Goal: Navigation & Orientation: Find specific page/section

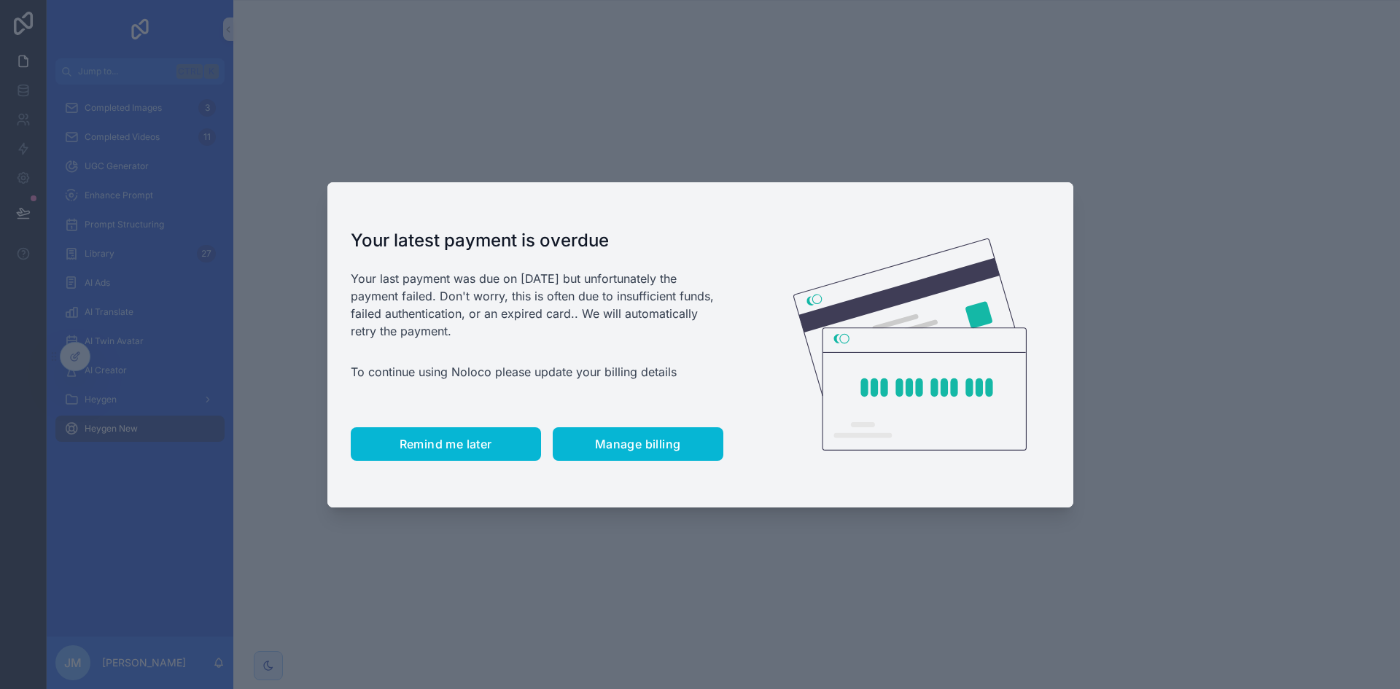
click at [457, 442] on span "Remind me later" at bounding box center [446, 444] width 93 height 15
click at [495, 455] on button "Remind me later" at bounding box center [446, 444] width 190 height 34
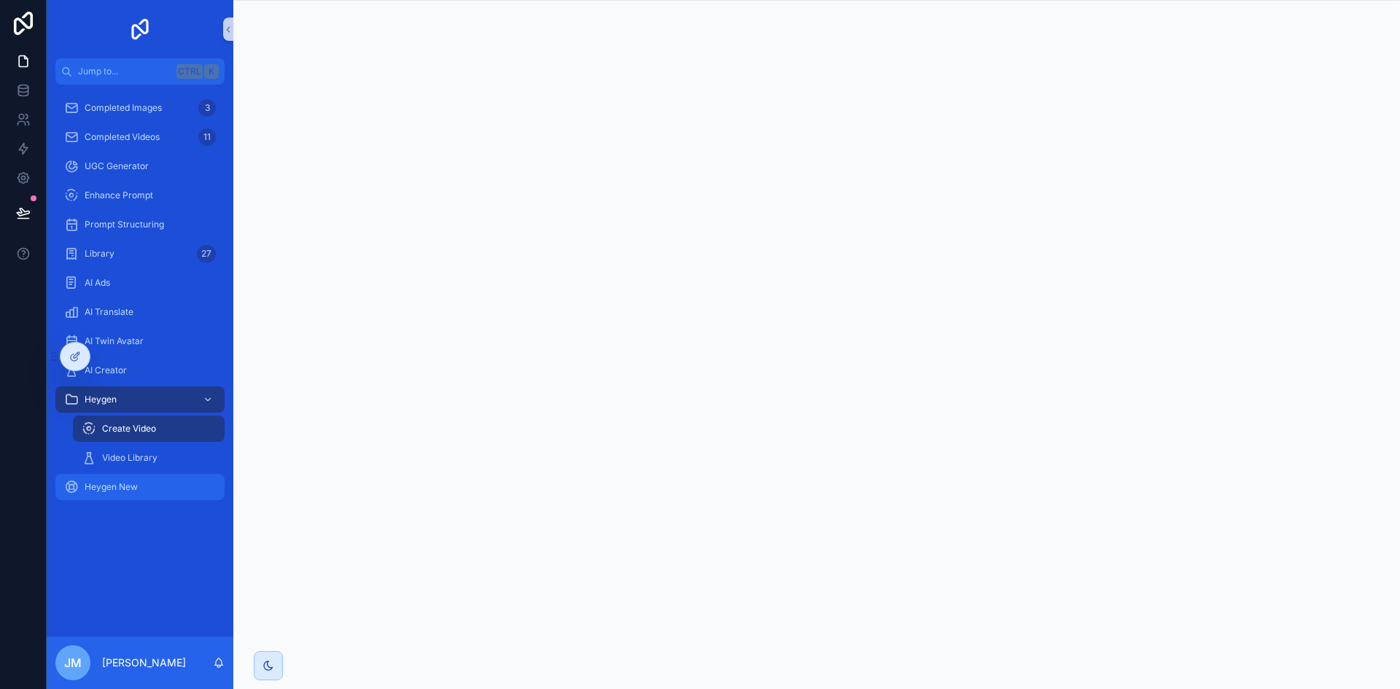
click at [131, 481] on div "Heygen New" at bounding box center [140, 487] width 152 height 23
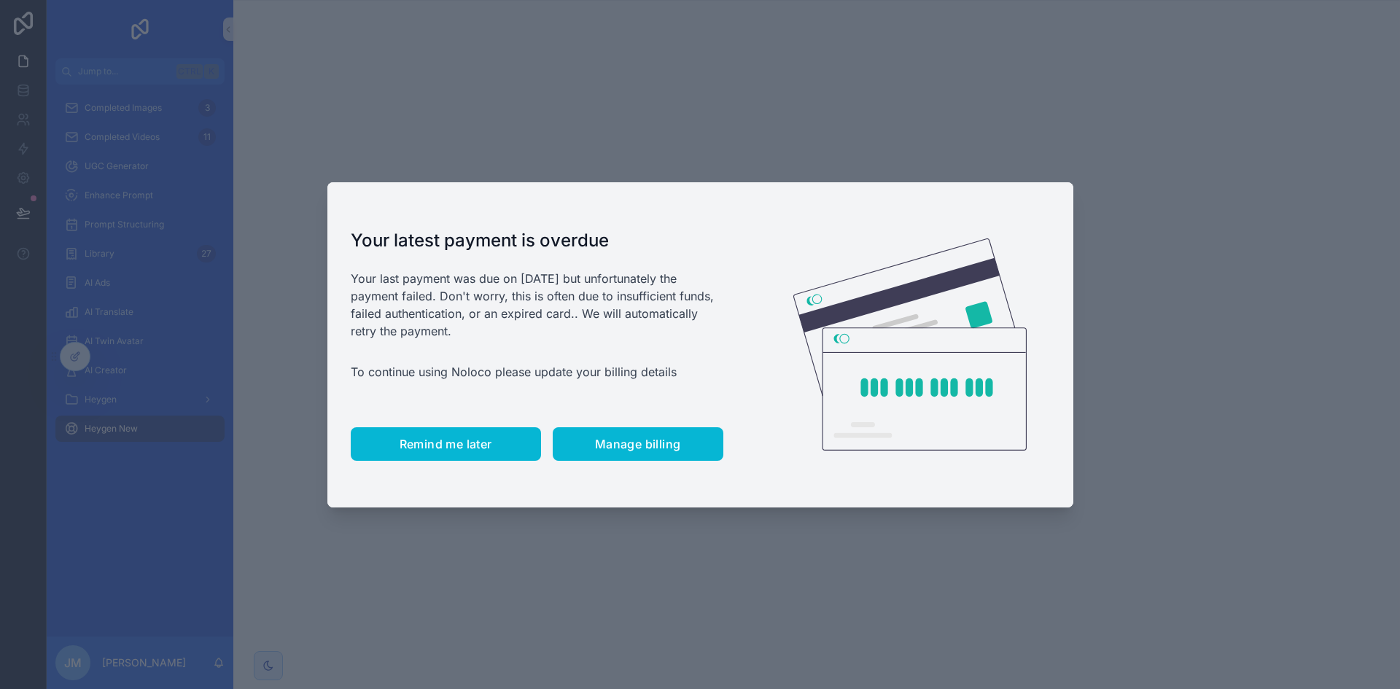
click at [485, 432] on button "Remind me later" at bounding box center [446, 444] width 190 height 34
click at [488, 430] on button "Remind me later" at bounding box center [446, 444] width 190 height 34
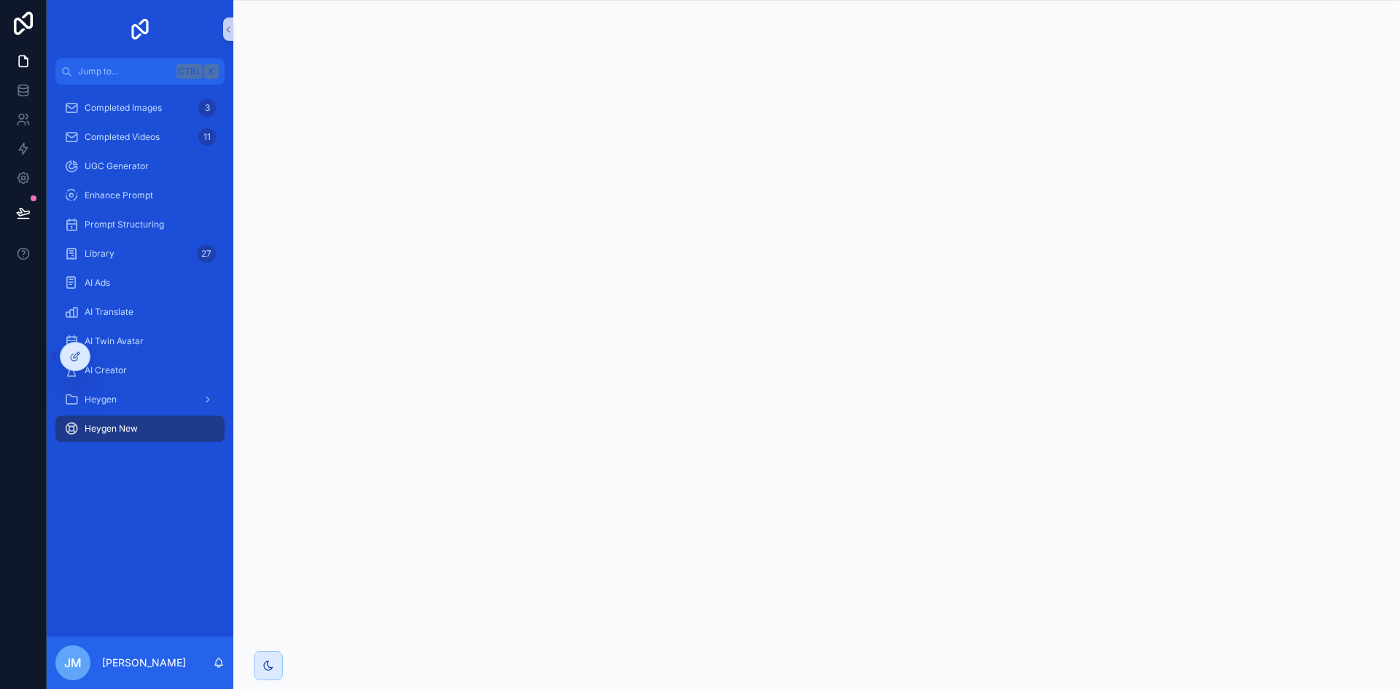
click at [1400, 129] on div "scrollable content" at bounding box center [816, 344] width 1167 height 689
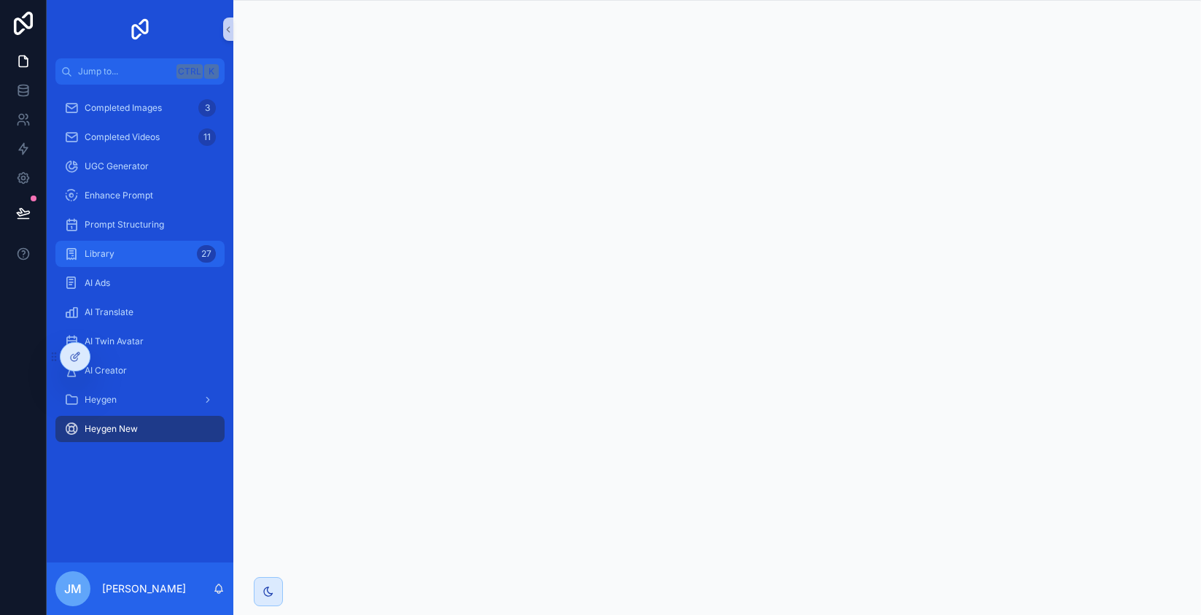
click at [174, 251] on div "Library 27" at bounding box center [140, 253] width 152 height 23
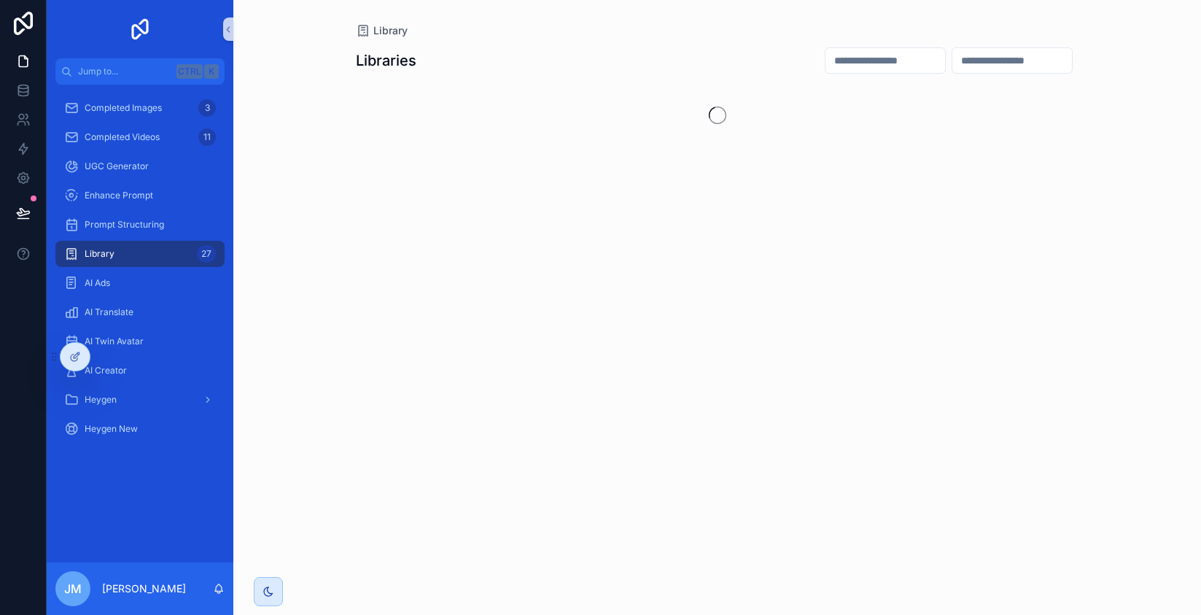
click at [826, 64] on input "scrollable content" at bounding box center [886, 60] width 120 height 20
click at [963, 69] on input "scrollable content" at bounding box center [1013, 60] width 120 height 20
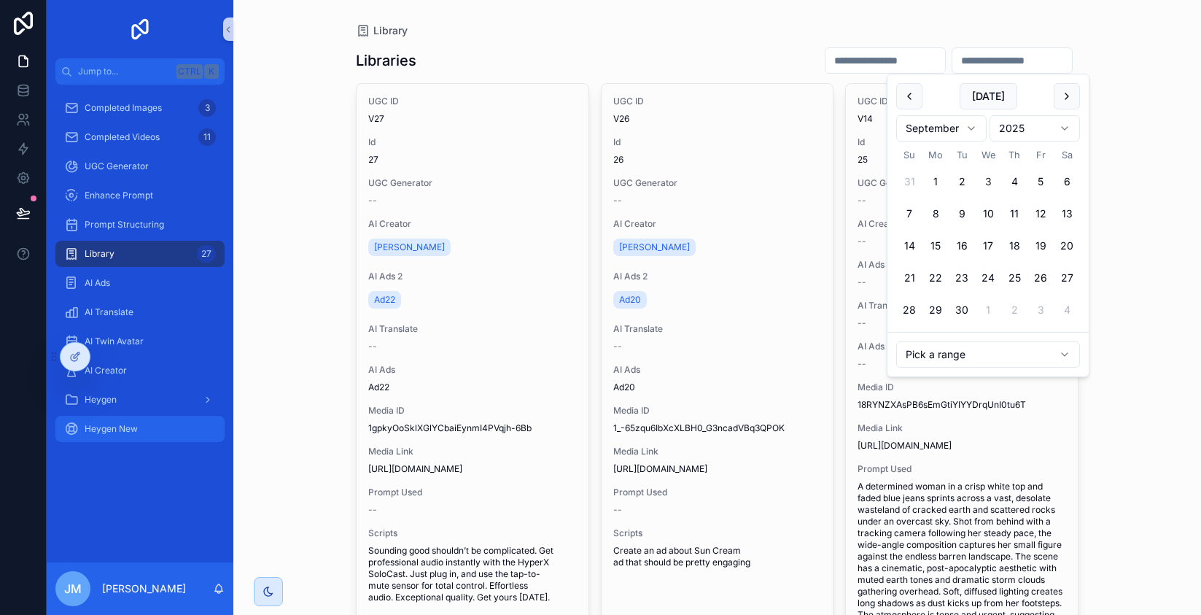
click at [172, 432] on div "Heygen New" at bounding box center [140, 428] width 152 height 23
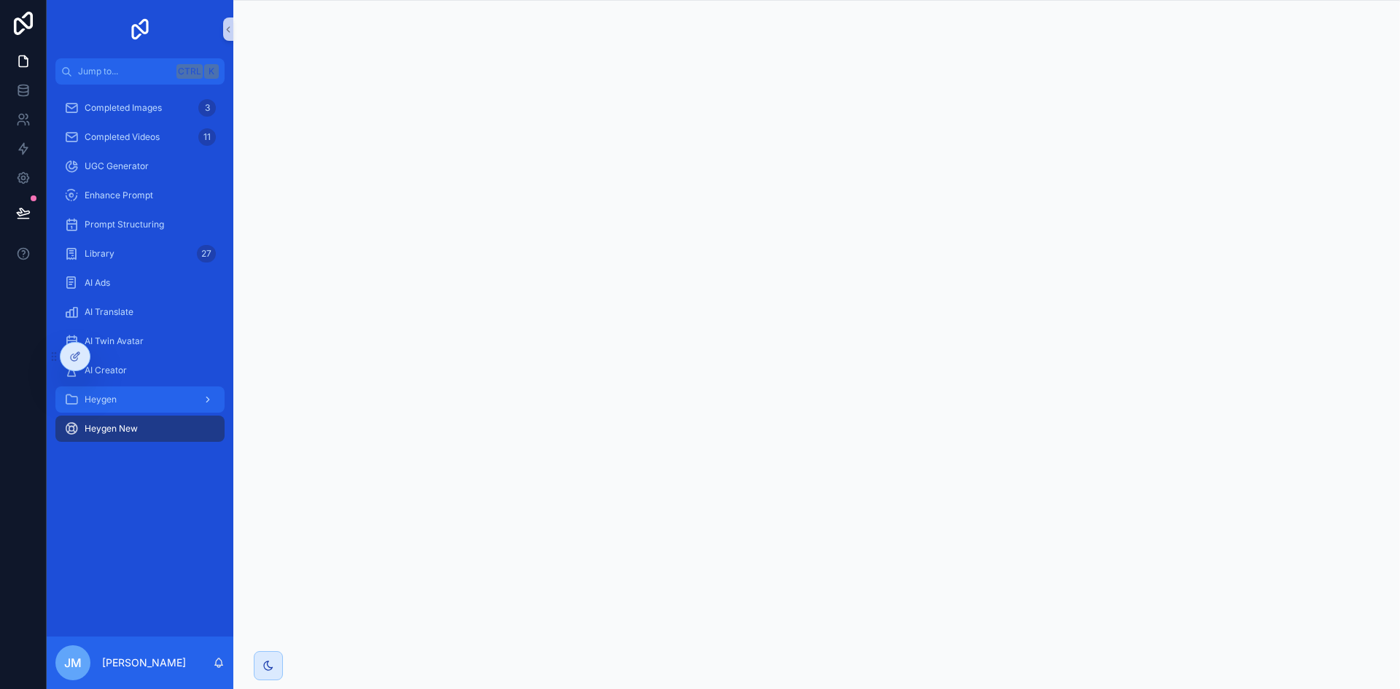
drag, startPoint x: 212, startPoint y: 400, endPoint x: 189, endPoint y: 409, distance: 24.9
click at [212, 400] on icon "scrollable content" at bounding box center [208, 400] width 10 height 10
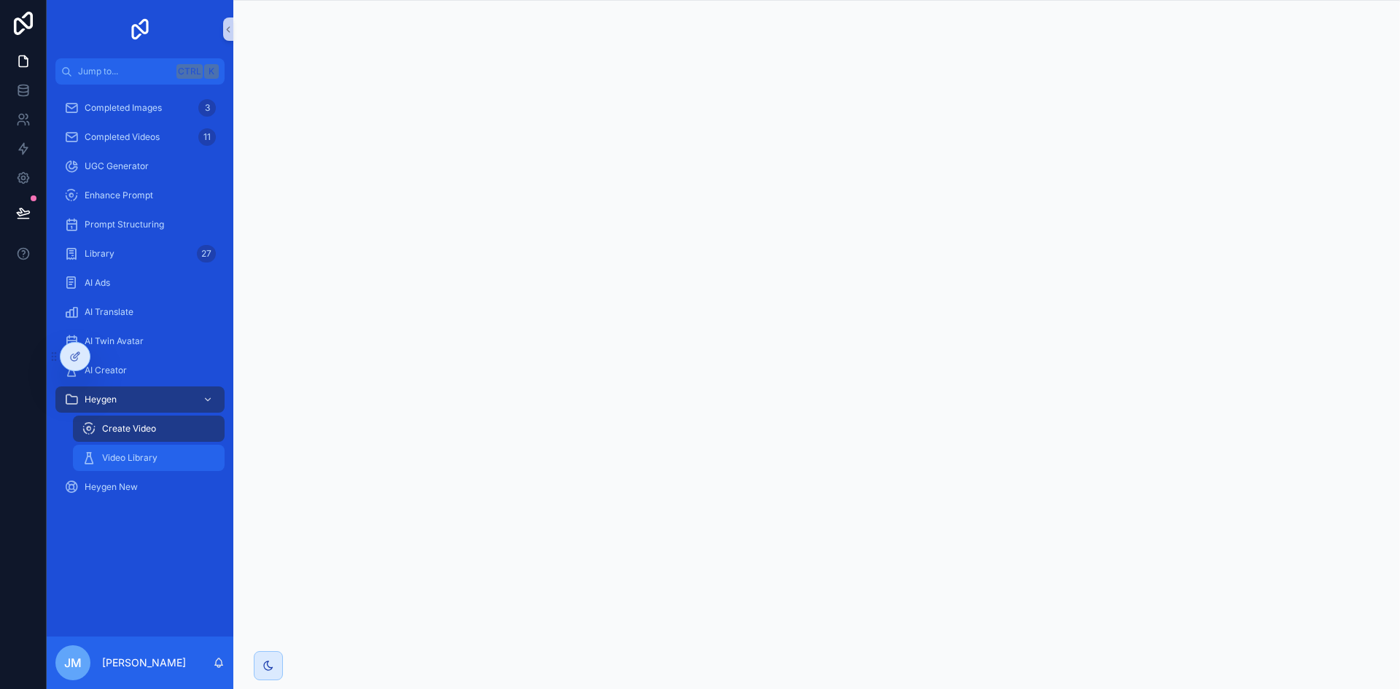
click at [142, 451] on div "Video Library" at bounding box center [149, 457] width 134 height 23
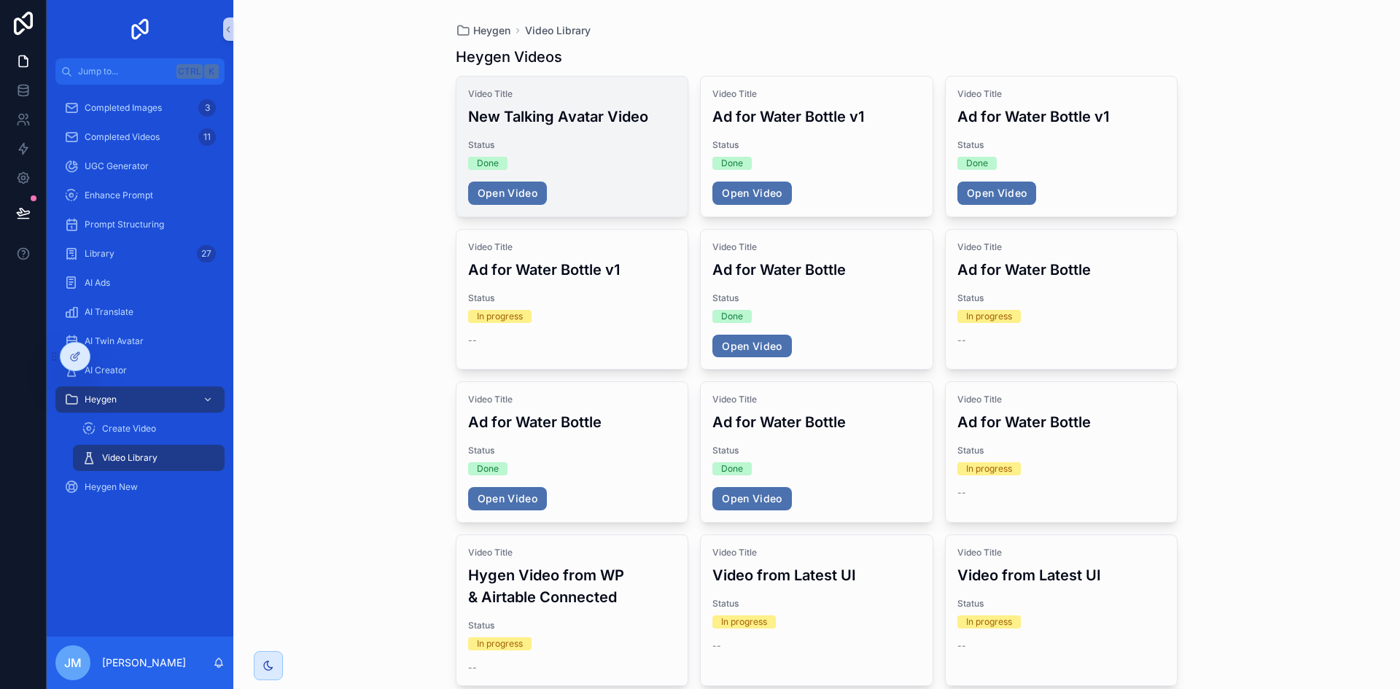
click at [546, 130] on div "Video Title New Talking Avatar Video Status Done Open Video" at bounding box center [573, 147] width 232 height 140
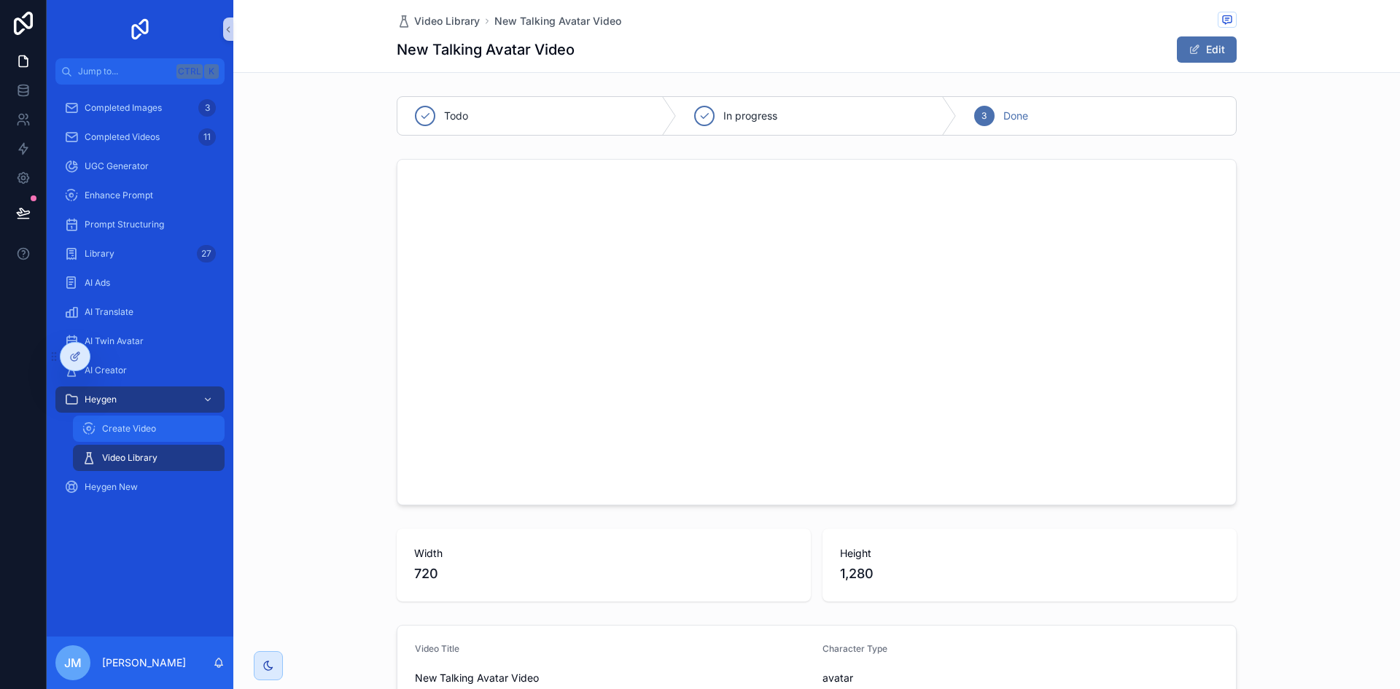
click at [132, 428] on span "Create Video" at bounding box center [129, 429] width 54 height 12
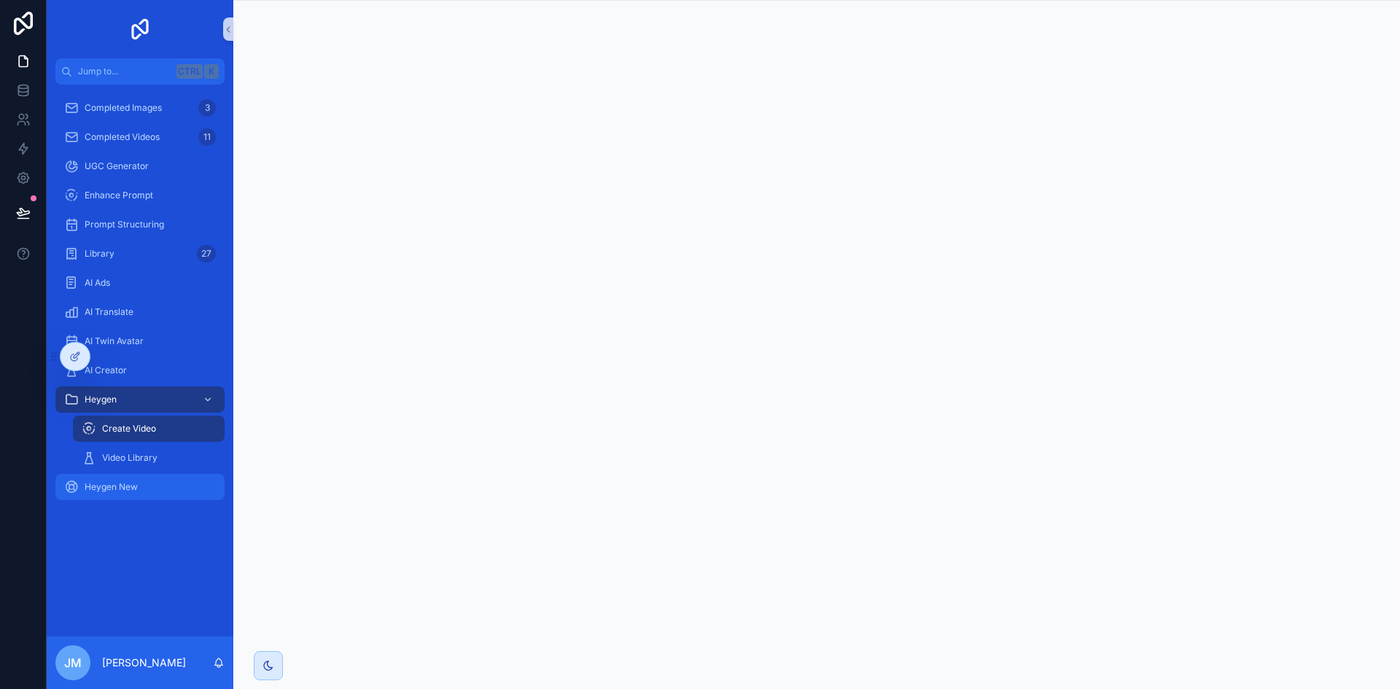
click at [139, 492] on div "Heygen New" at bounding box center [140, 487] width 152 height 23
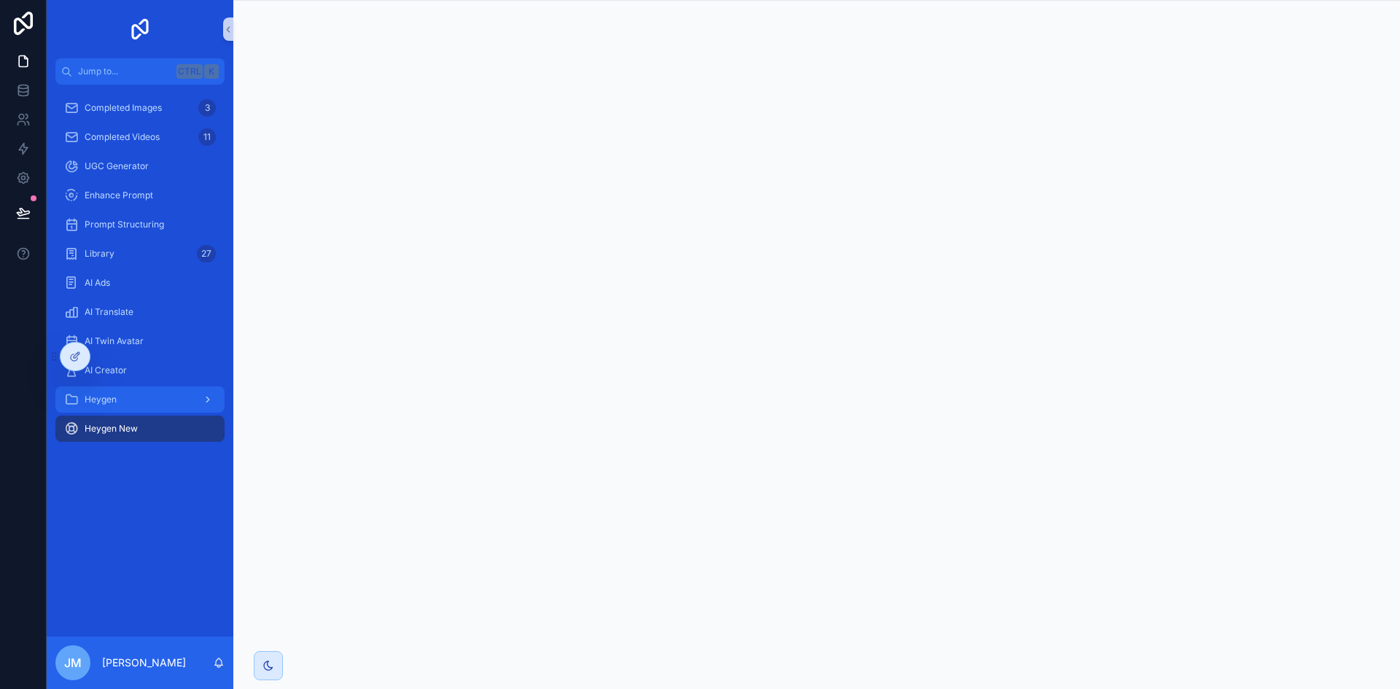
click at [142, 398] on div "Heygen" at bounding box center [140, 399] width 152 height 23
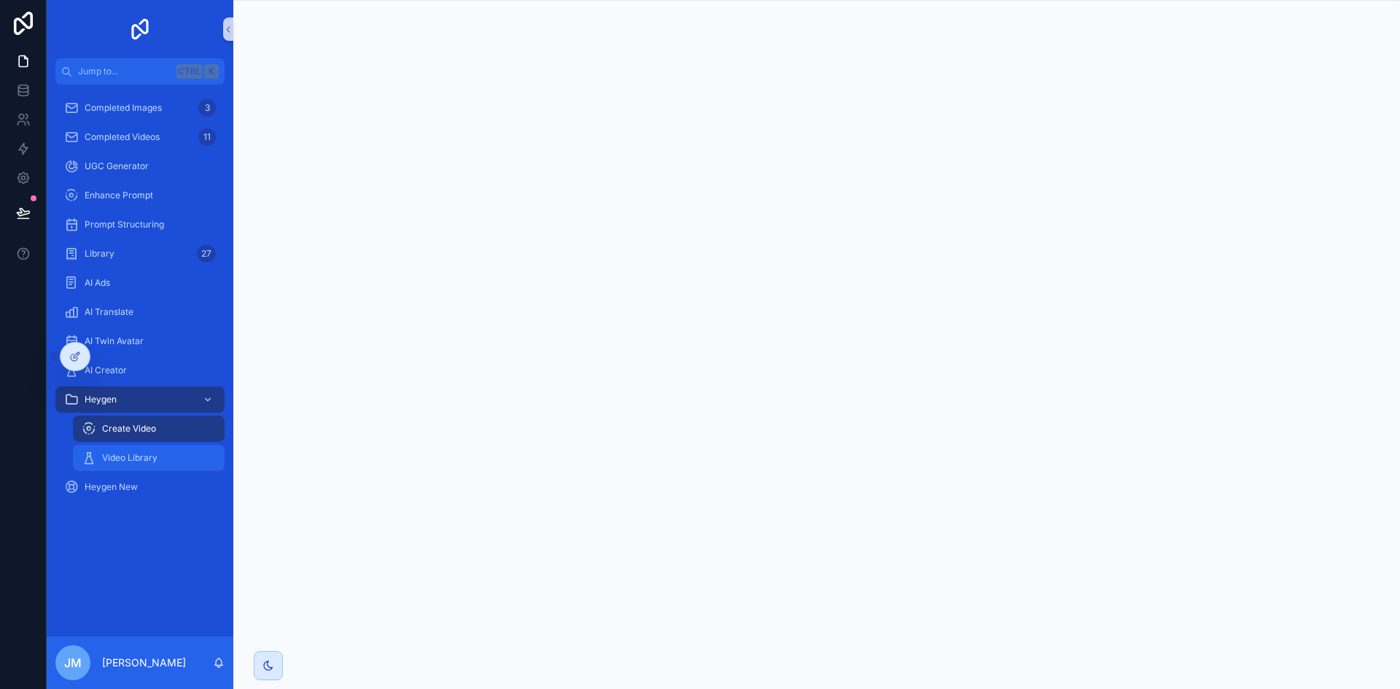
click at [118, 451] on div "Video Library" at bounding box center [149, 457] width 134 height 23
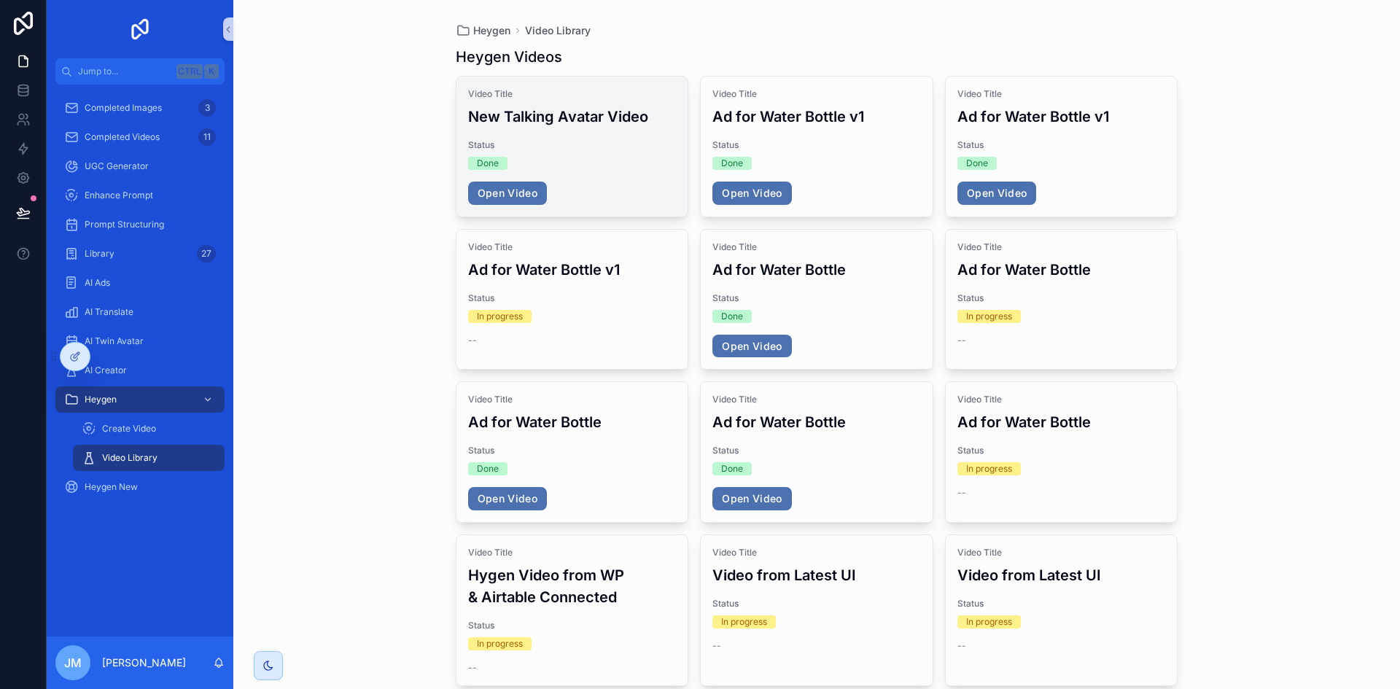
click at [613, 155] on div "Status Done" at bounding box center [572, 154] width 209 height 31
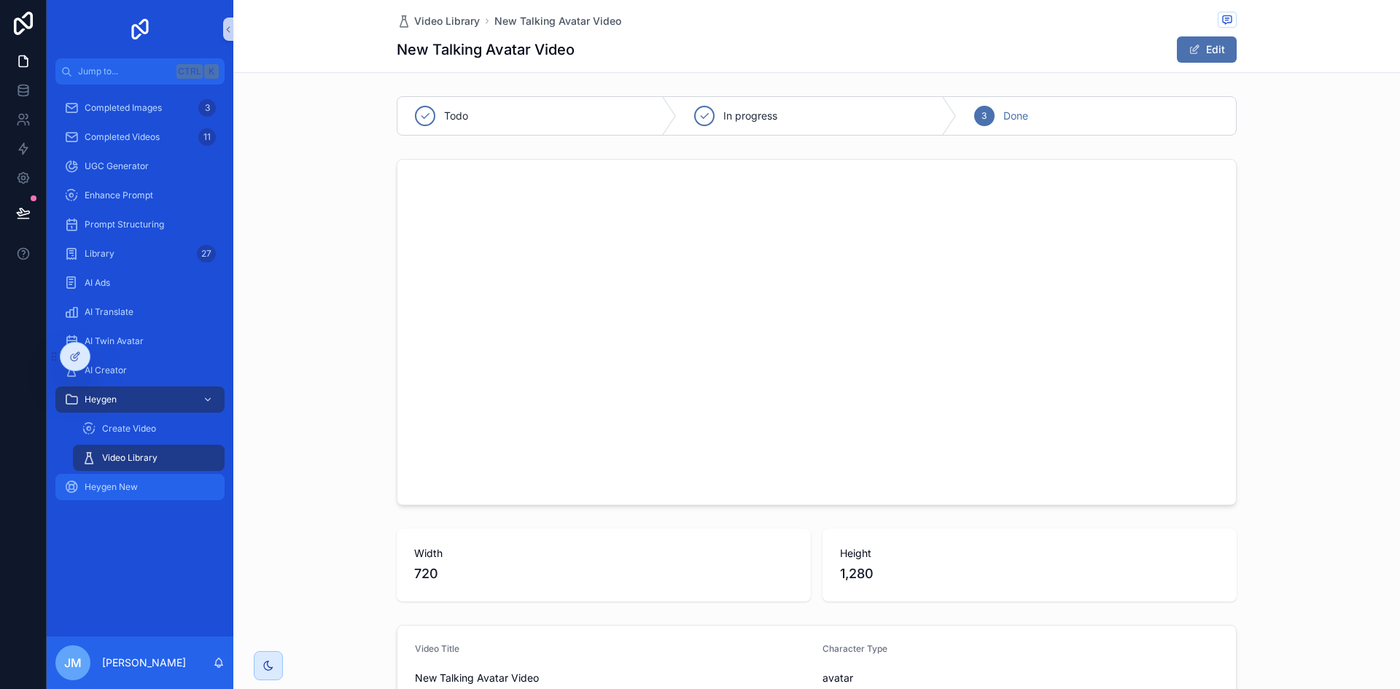
click at [131, 480] on div "Heygen New" at bounding box center [140, 487] width 152 height 23
